Goal: Check status: Check status

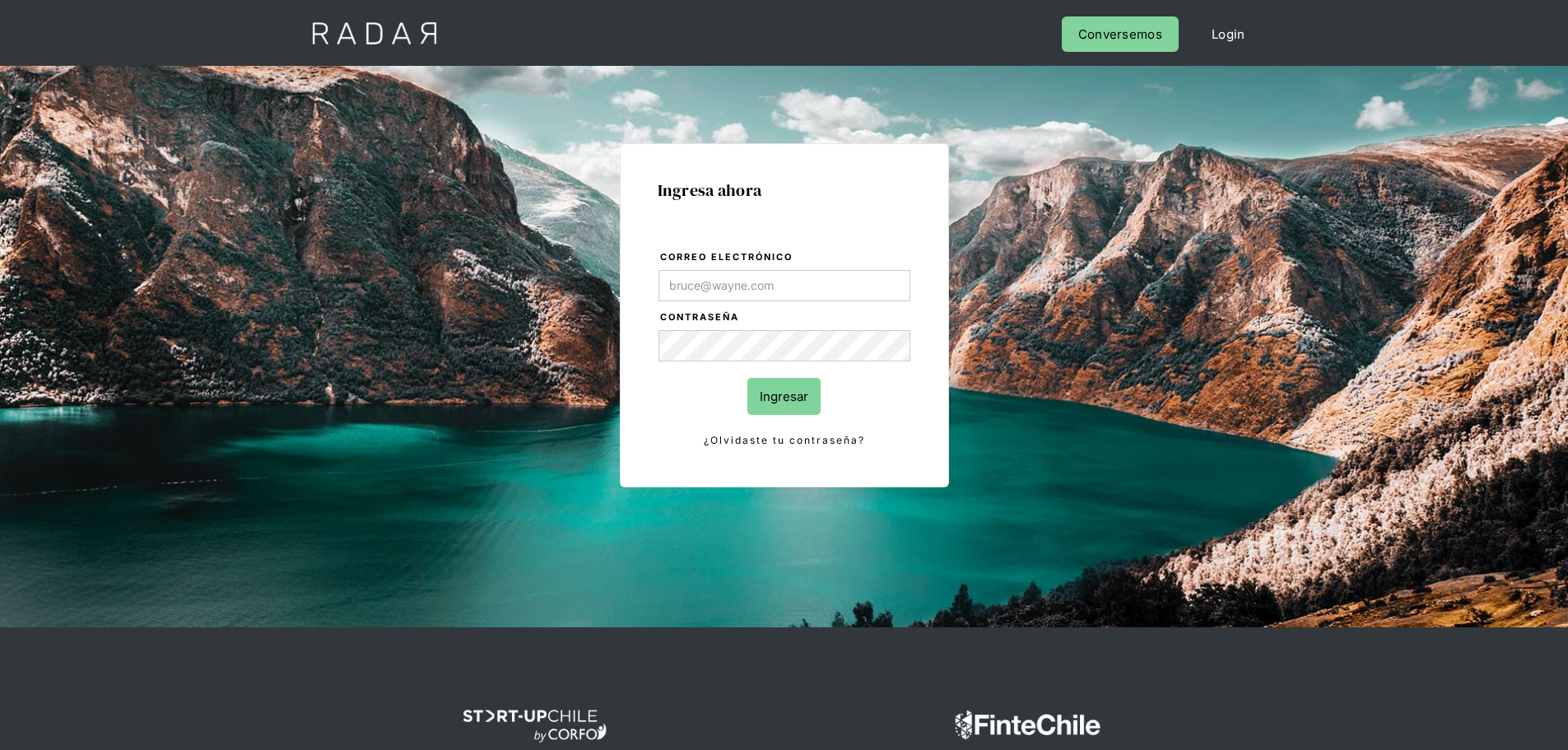
click at [738, 299] on input "Correo electrónico" at bounding box center [784, 286] width 252 height 32
type input "Evans@prontopaga.com"
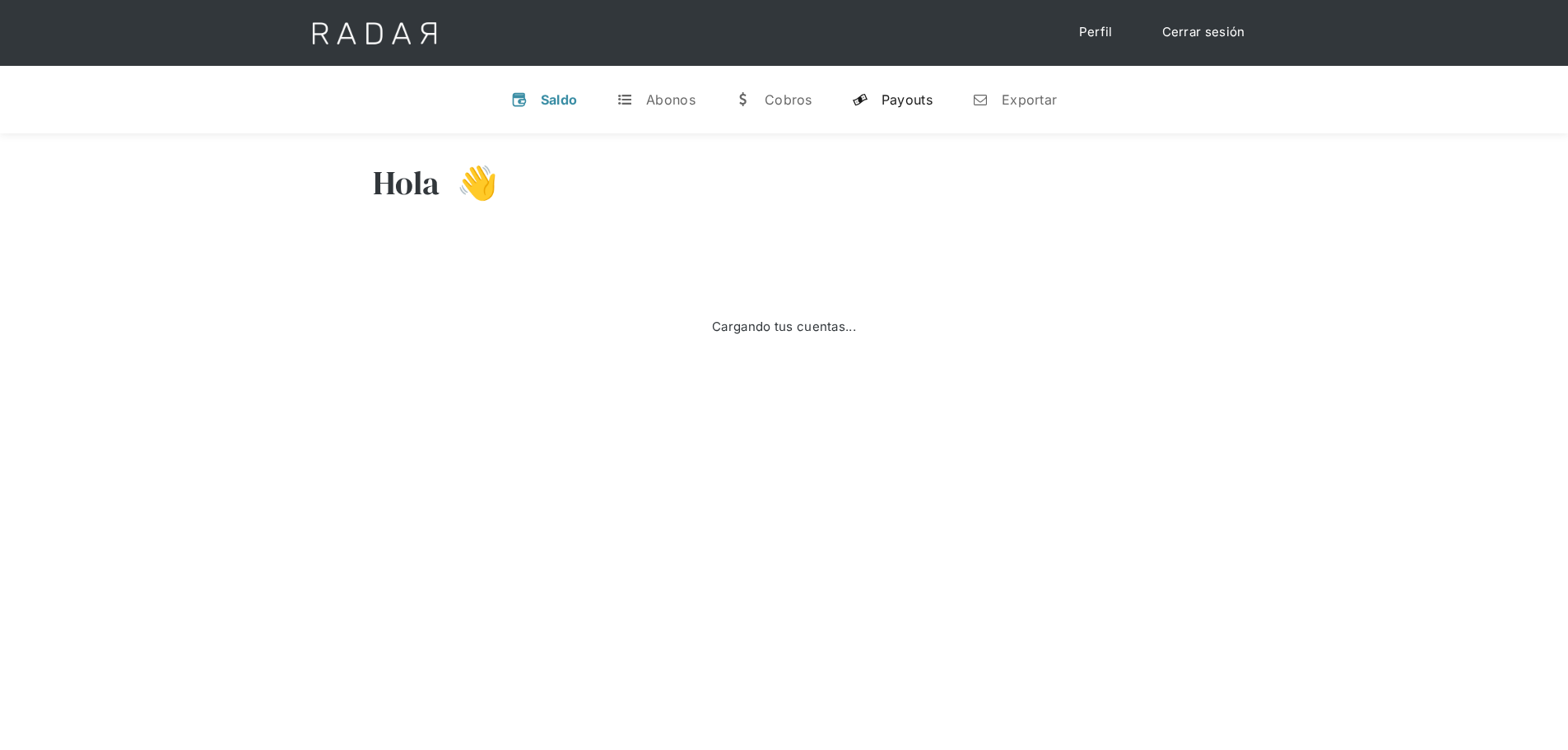
click at [915, 98] on div "Payouts" at bounding box center [907, 99] width 51 height 17
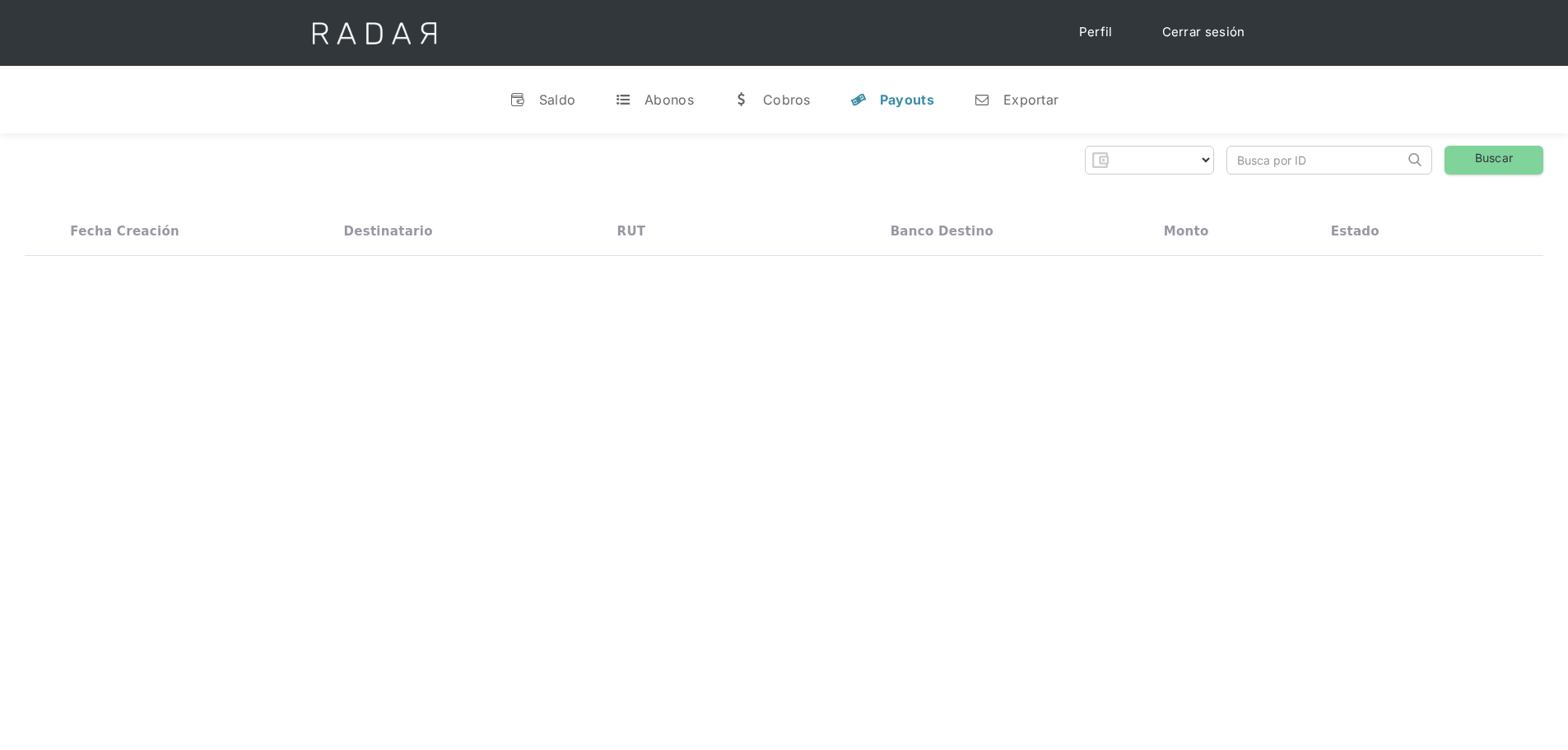
click at [1287, 155] on input "search" at bounding box center [1316, 160] width 177 height 27
paste input "5ed6b179-72d7-4a4a-9a92-f70b63739d22"
type input "5ed6b179-72d7-4a4a-9a92-f70b63739d22"
select select "prontopaga"
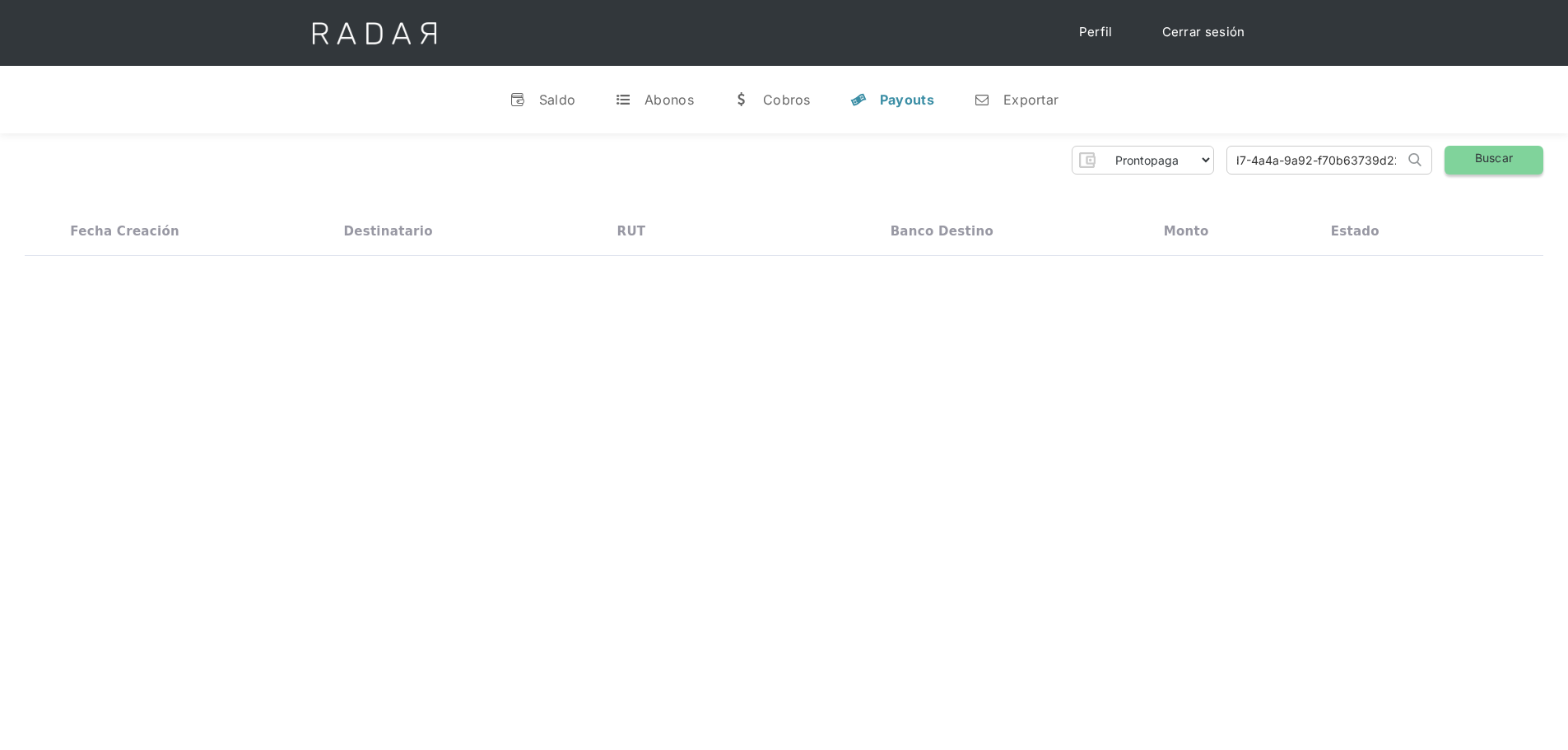
click at [1478, 163] on link "Buscar" at bounding box center [1494, 160] width 98 height 29
click at [1492, 156] on link "Buscar" at bounding box center [1494, 160] width 98 height 29
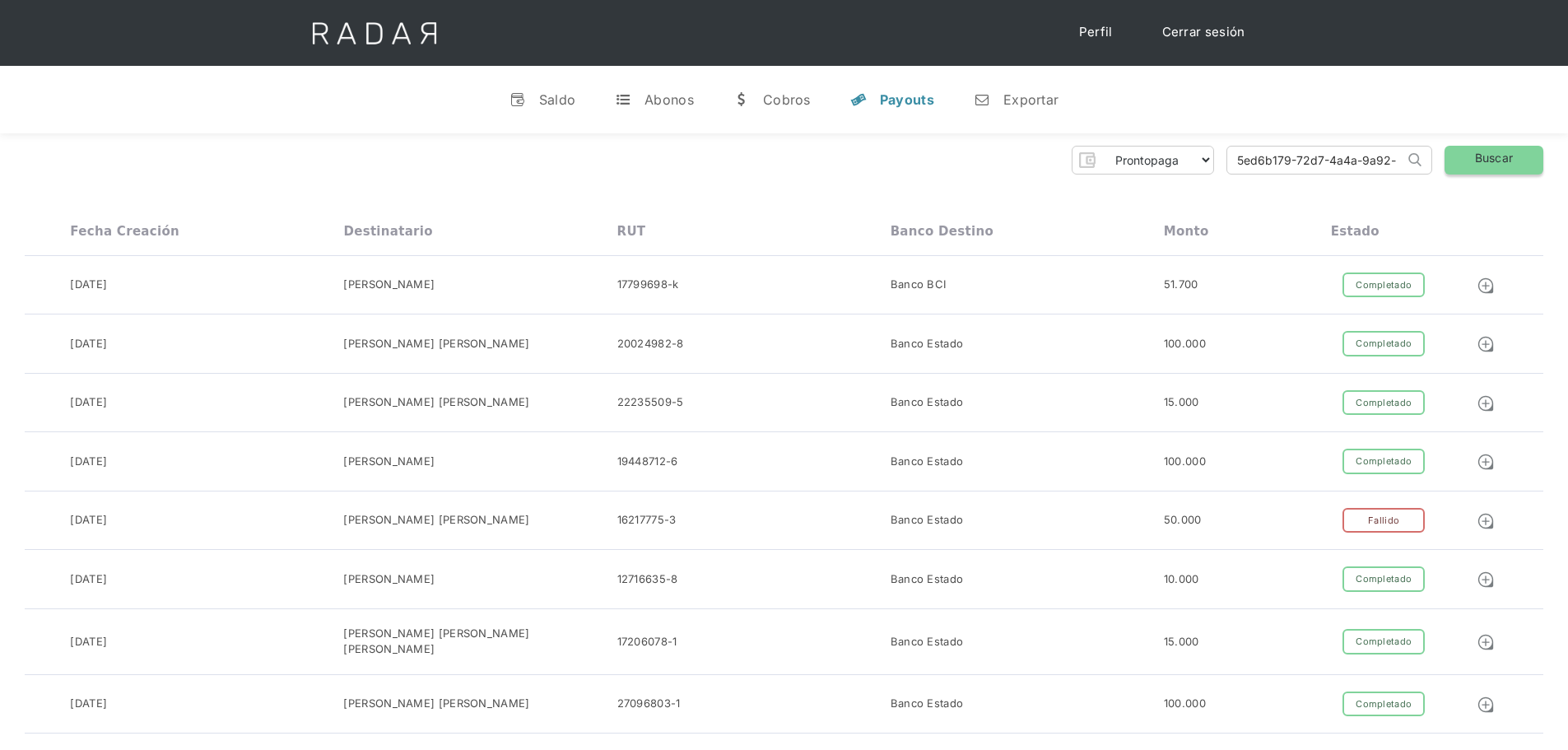
click at [1514, 150] on link "Buscar" at bounding box center [1494, 160] width 98 height 29
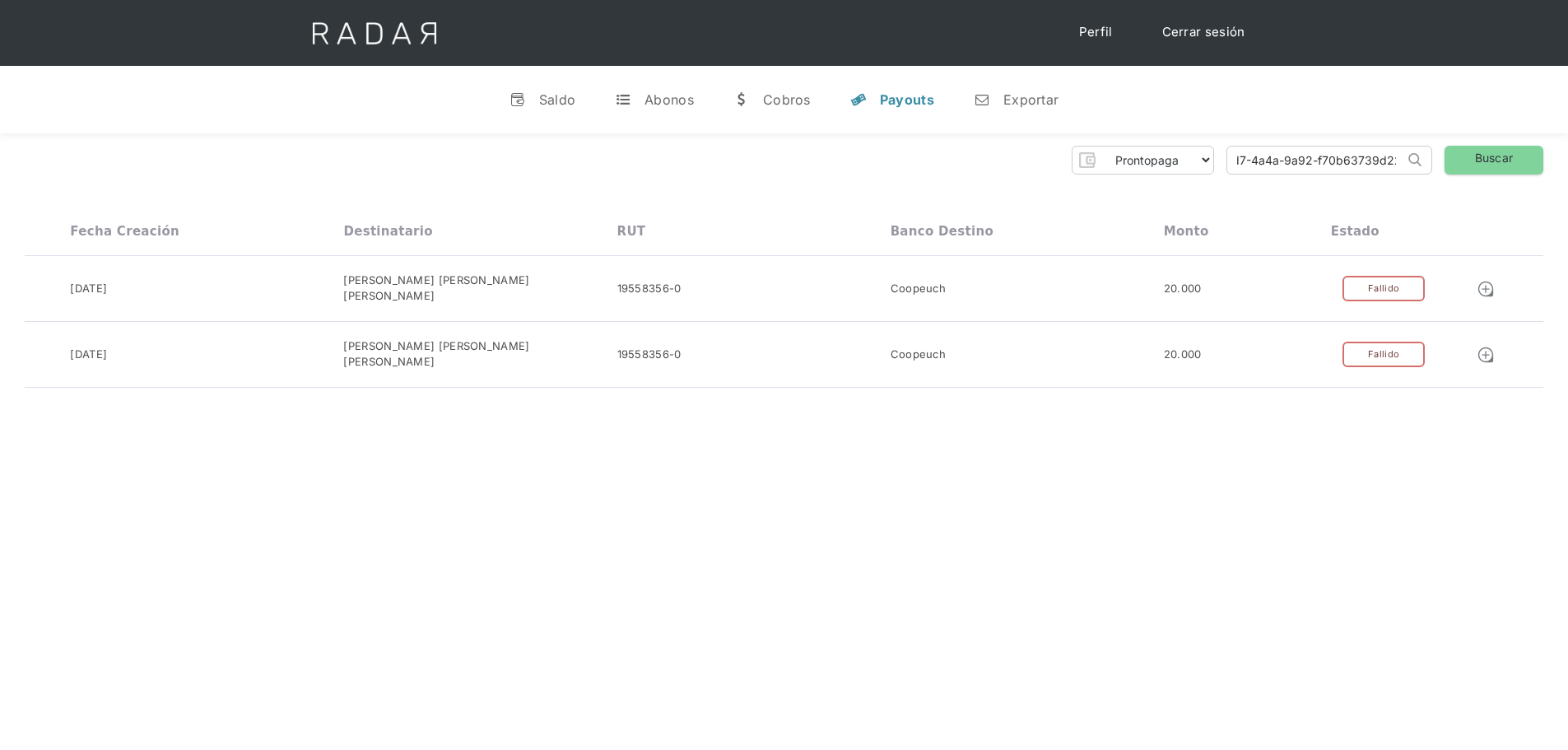
drag, startPoint x: 1230, startPoint y: 155, endPoint x: 1444, endPoint y: 163, distance: 214.1
click at [1444, 163] on div "Prontopaga Prontopaga 2 Thank you! Your submission has been received! Oops! Som…" at bounding box center [784, 160] width 1519 height 29
paste input "056094d6-014f-4769-8c7c-fb61ecf1a2f9"
type input "056094d6-014f-4769-8c7c-fb61ecf1a2f9"
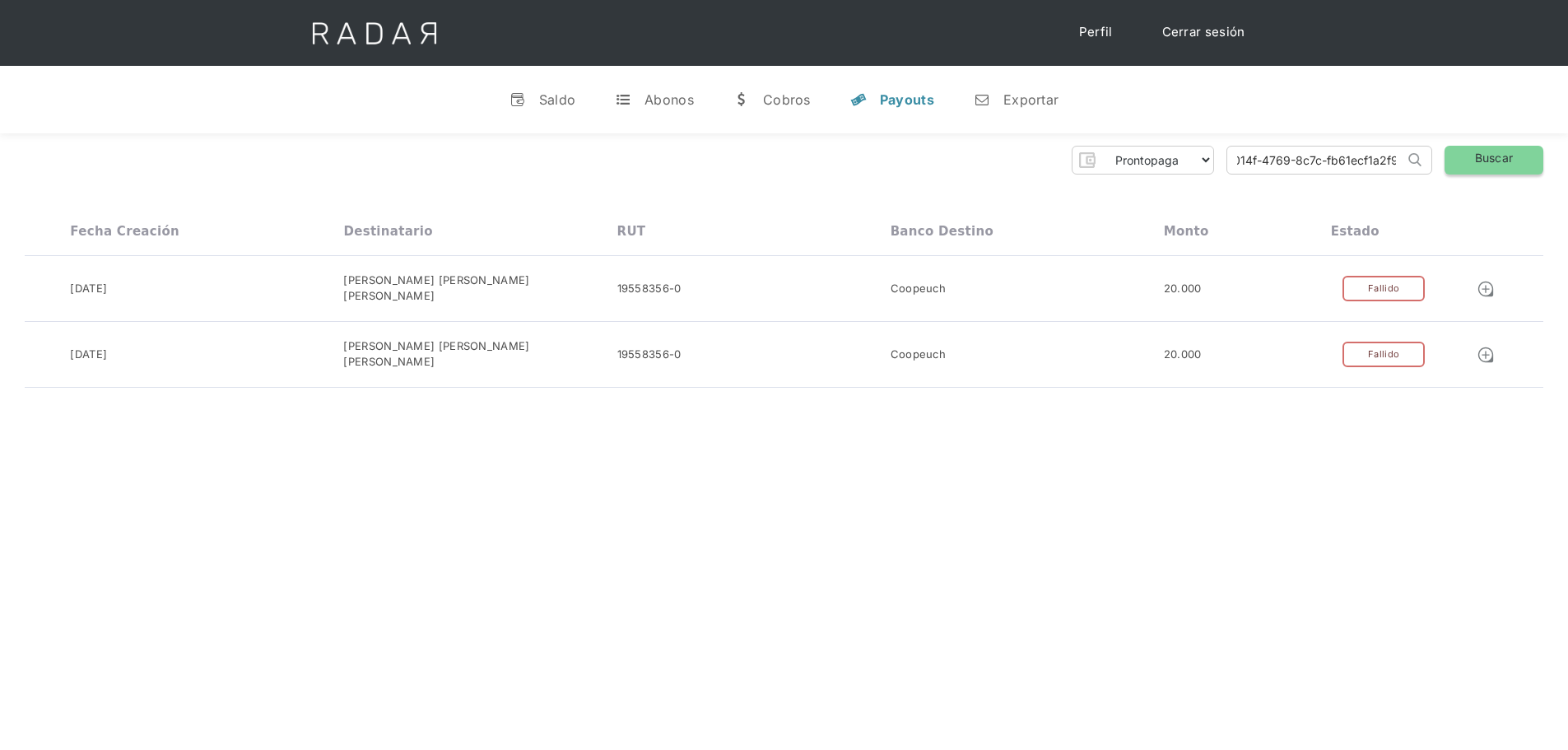
scroll to position [0, 0]
click at [1489, 160] on link "Buscar" at bounding box center [1494, 160] width 98 height 29
drag, startPoint x: 1235, startPoint y: 156, endPoint x: 1477, endPoint y: 165, distance: 242.2
click at [1475, 165] on div "Prontopaga Prontopaga 2 Thank you! Your submission has been received! Oops! Som…" at bounding box center [784, 160] width 1519 height 29
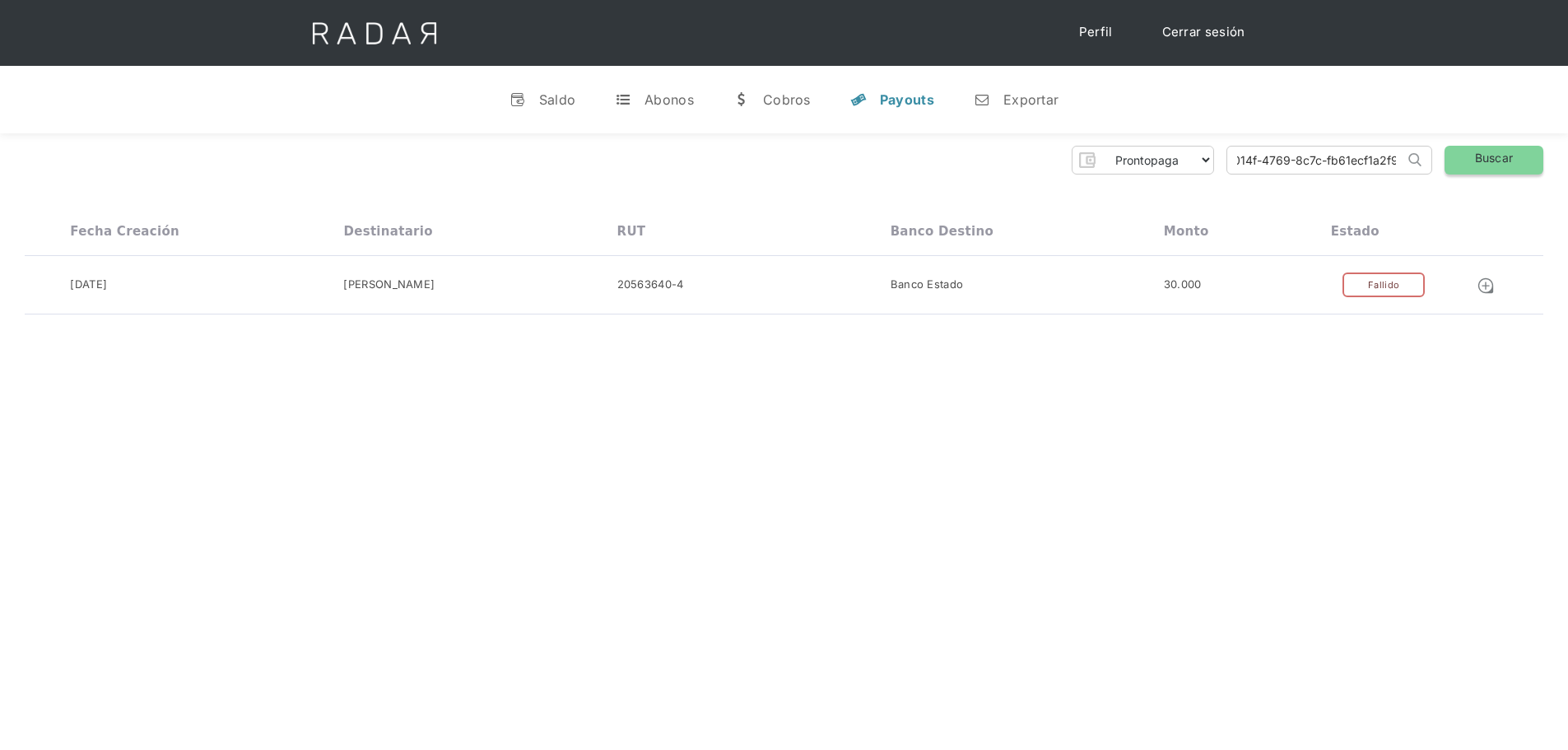
click at [1492, 157] on link "Buscar" at bounding box center [1494, 160] width 98 height 29
